Goal: Task Accomplishment & Management: Complete application form

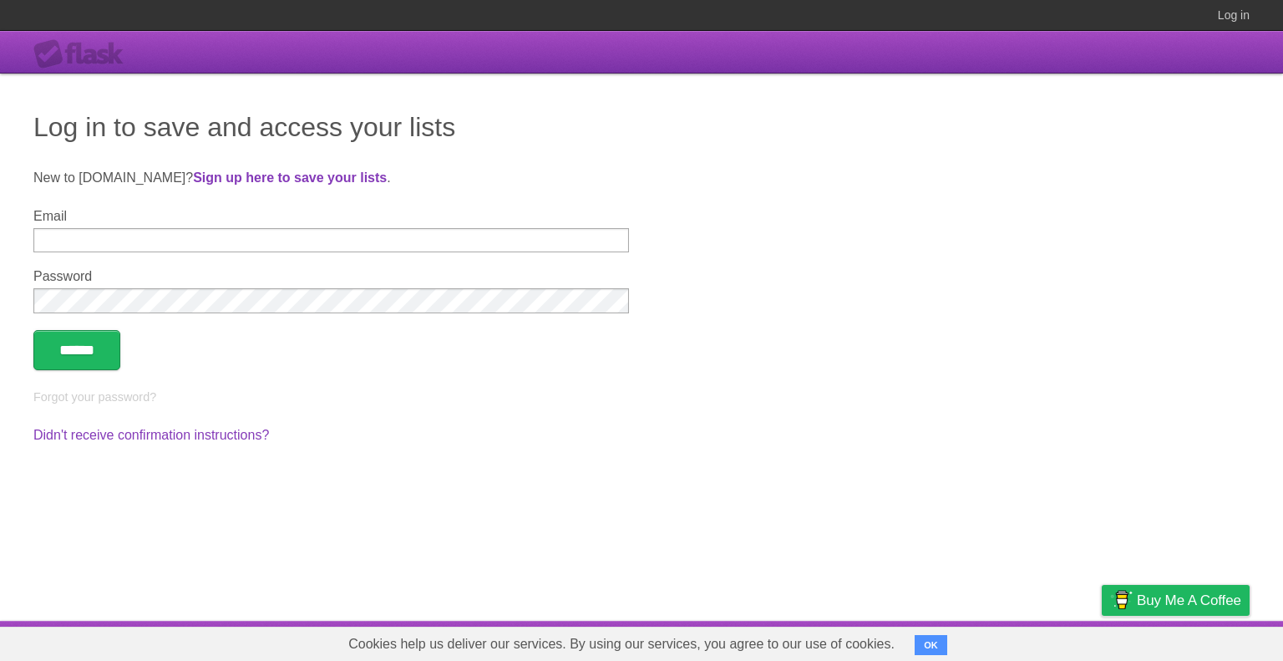
click at [455, 226] on div "Email" at bounding box center [330, 230] width 595 height 43
click at [457, 241] on input "Email" at bounding box center [330, 240] width 595 height 24
type input "**********"
click at [33, 330] on input "******" at bounding box center [76, 350] width 87 height 40
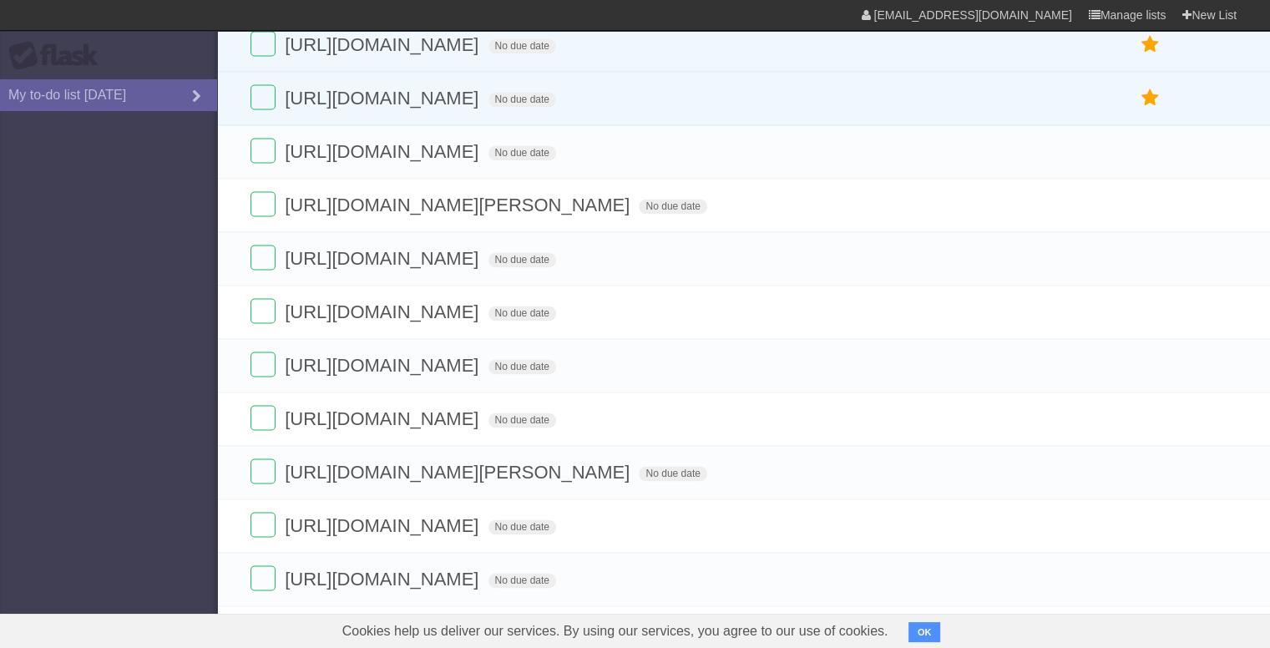
scroll to position [2589, 0]
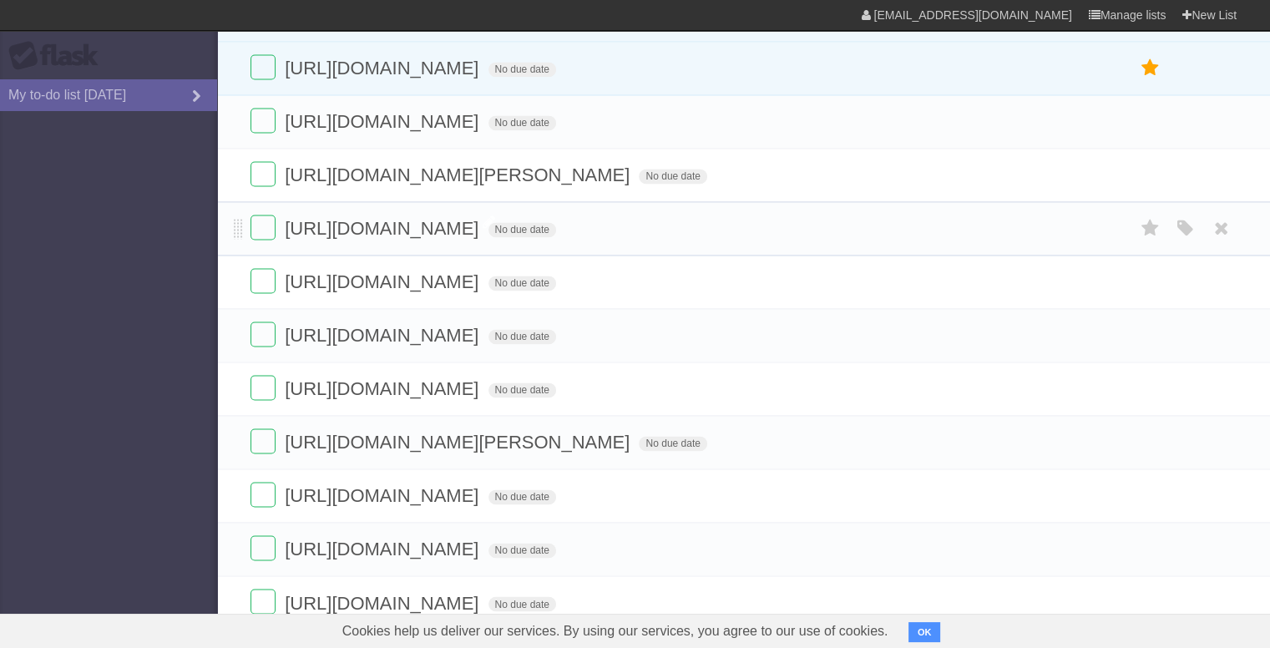
click at [483, 239] on span "[URL][DOMAIN_NAME]" at bounding box center [384, 228] width 198 height 21
click at [483, 292] on span "[URL][DOMAIN_NAME]" at bounding box center [384, 281] width 198 height 21
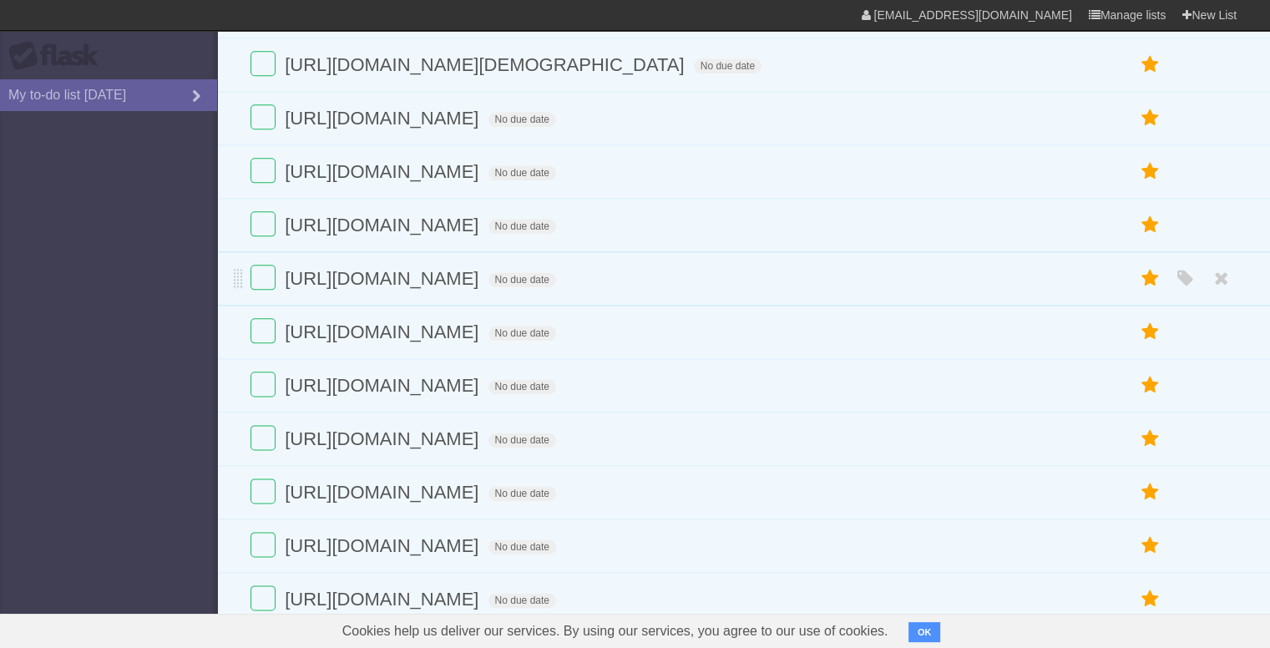
scroll to position [1420, 0]
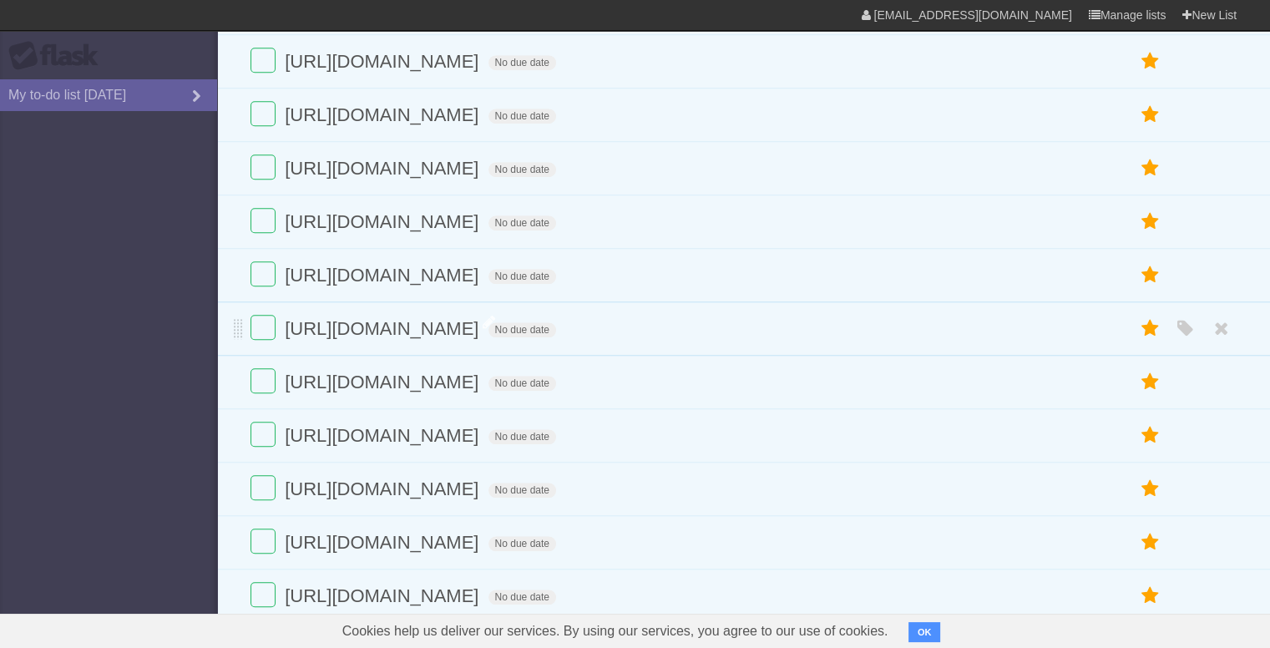
click at [483, 339] on span "[URL][DOMAIN_NAME]" at bounding box center [384, 328] width 198 height 21
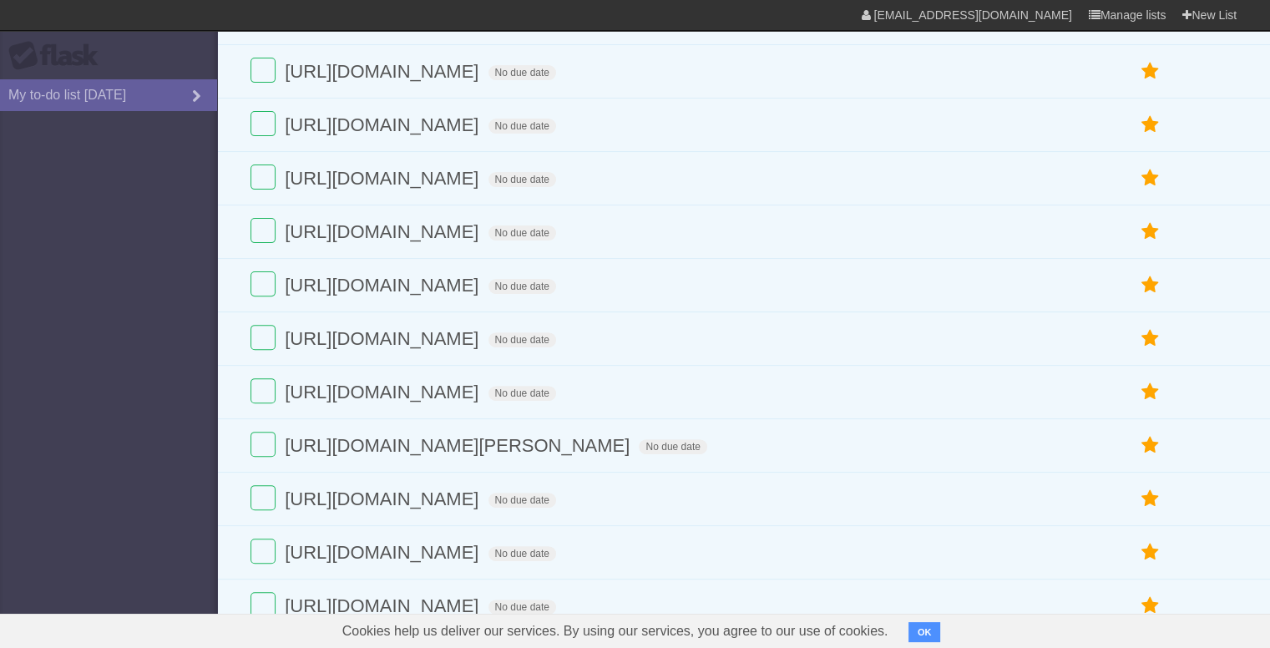
scroll to position [585, 0]
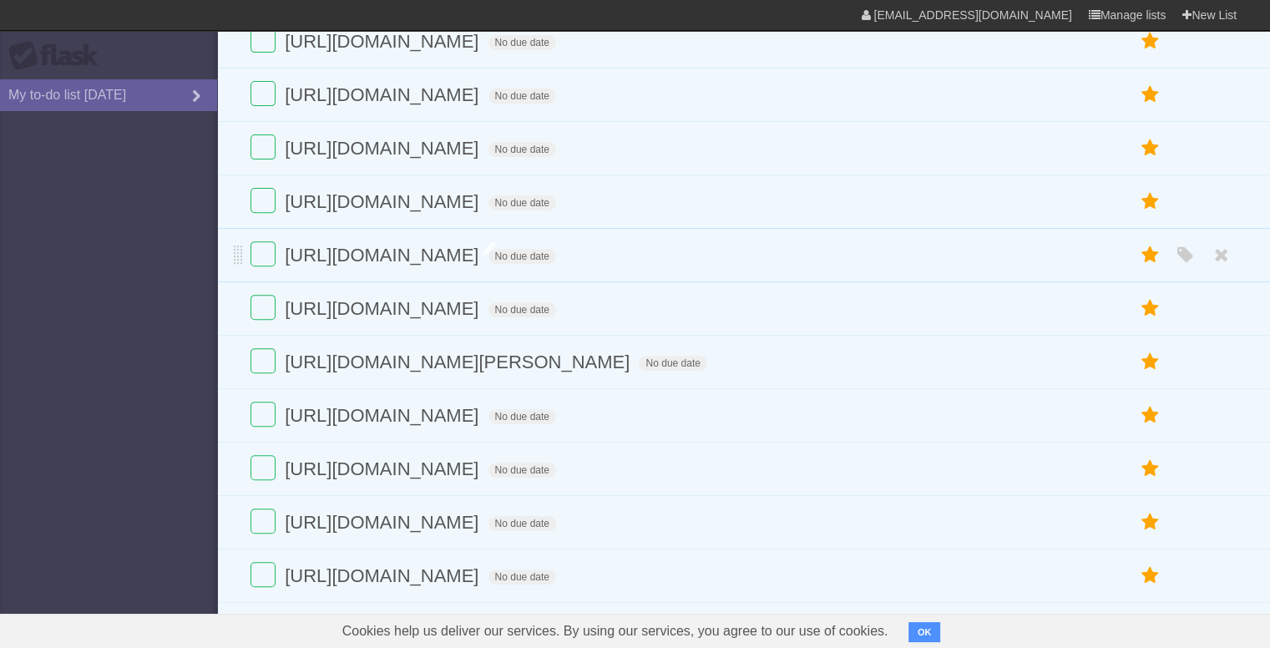
click at [483, 259] on span "[URL][DOMAIN_NAME]" at bounding box center [384, 255] width 198 height 21
